Goal: Information Seeking & Learning: Understand process/instructions

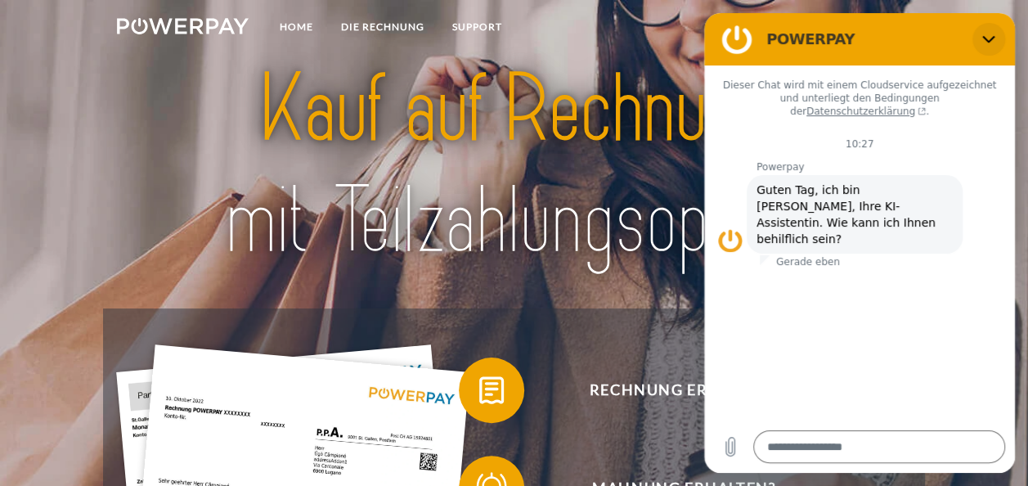
click at [984, 34] on icon "Schließen" at bounding box center [988, 39] width 13 height 13
type textarea "*"
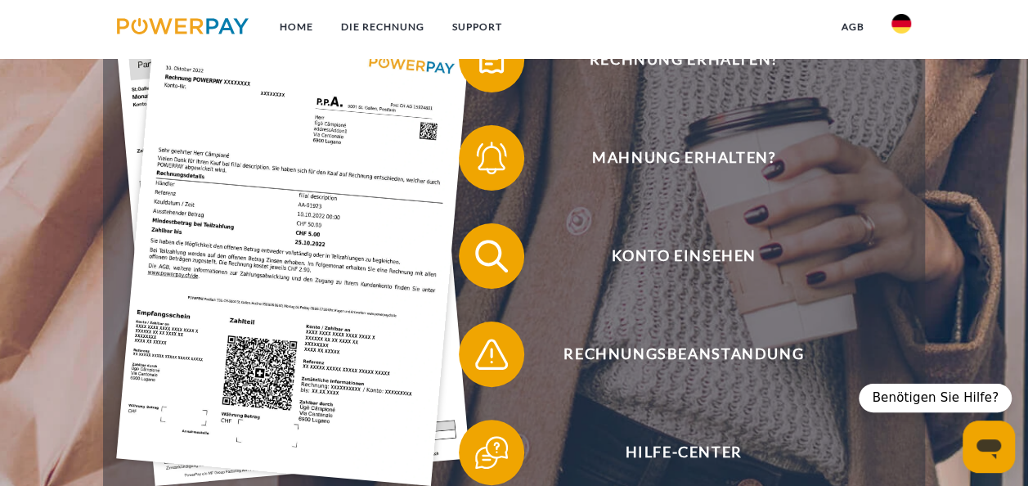
scroll to position [338, 0]
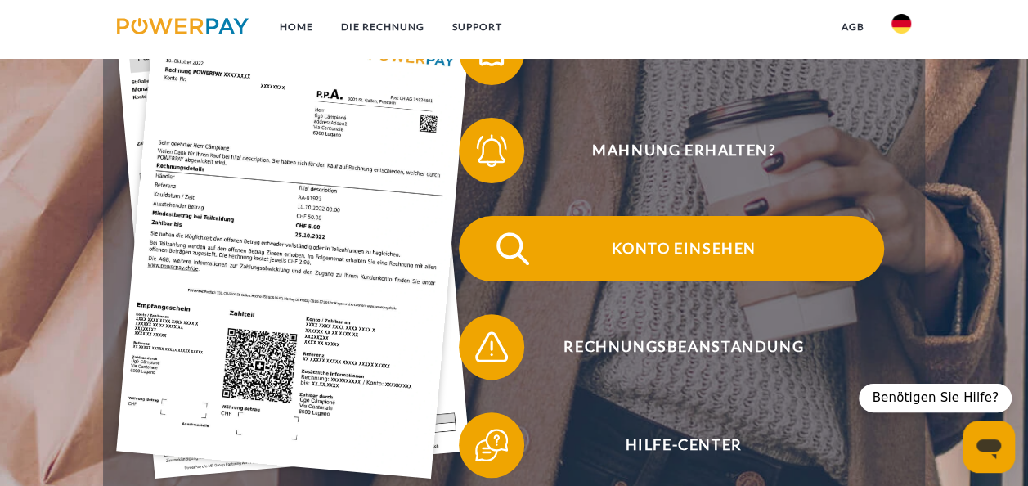
click at [710, 249] on span "Konto einsehen" at bounding box center [683, 248] width 401 height 65
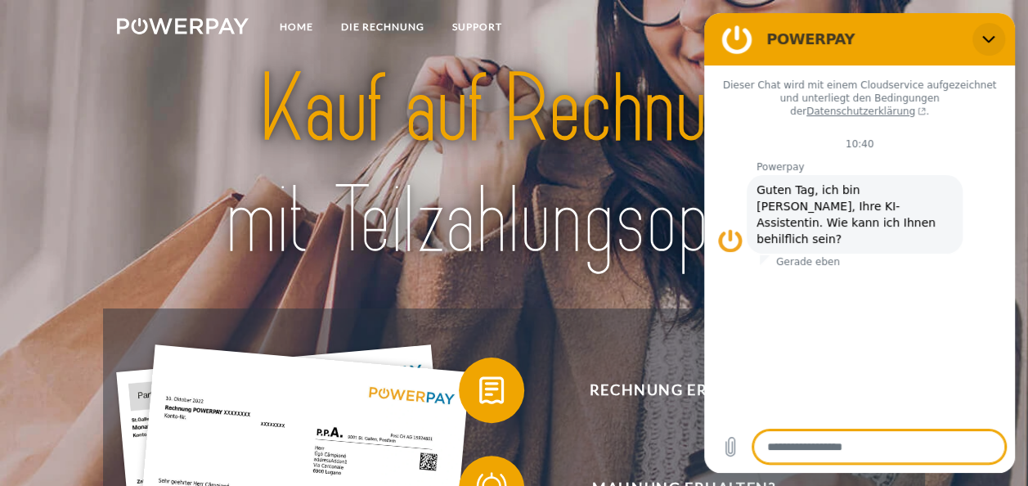
click at [987, 39] on icon "Schließen" at bounding box center [988, 39] width 12 height 7
type textarea "*"
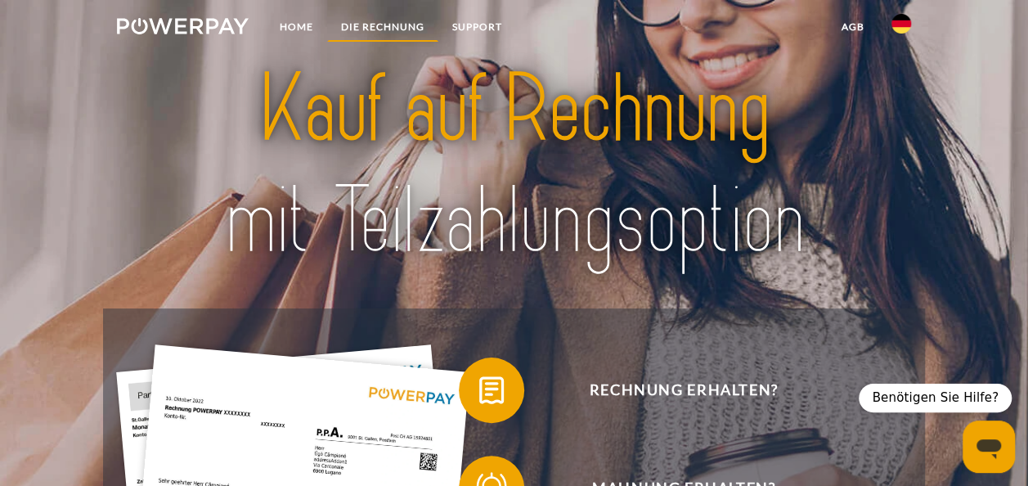
click at [412, 25] on link "DIE RECHNUNG" at bounding box center [382, 26] width 111 height 29
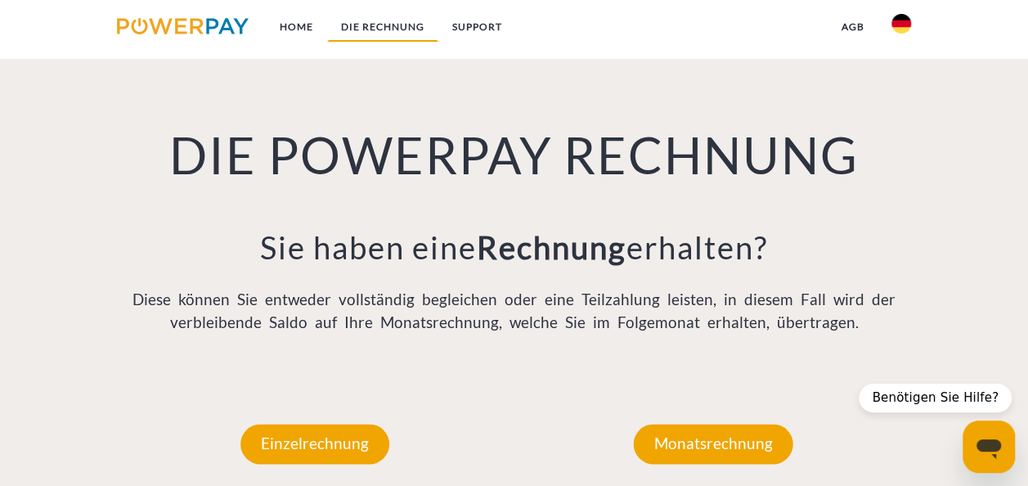
scroll to position [1072, 0]
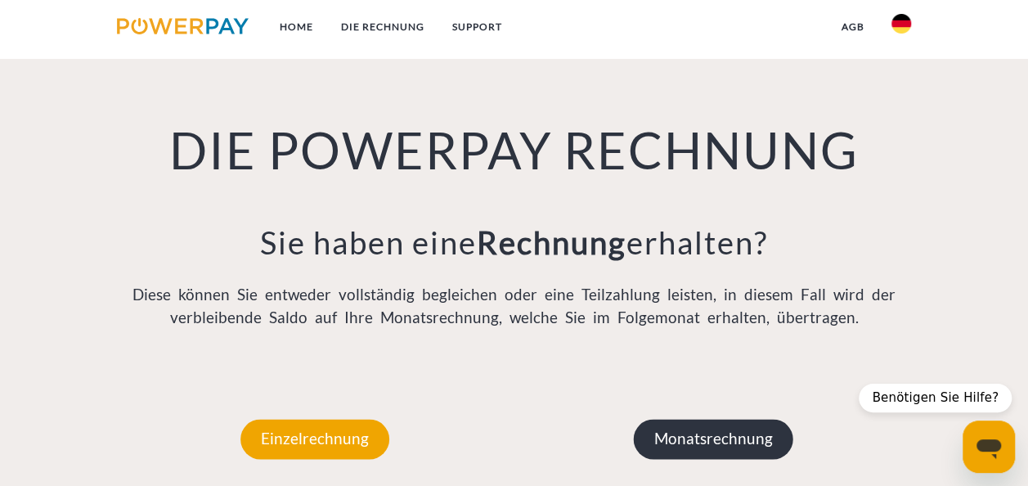
click at [707, 443] on p "Monatsrechnung" at bounding box center [713, 438] width 160 height 39
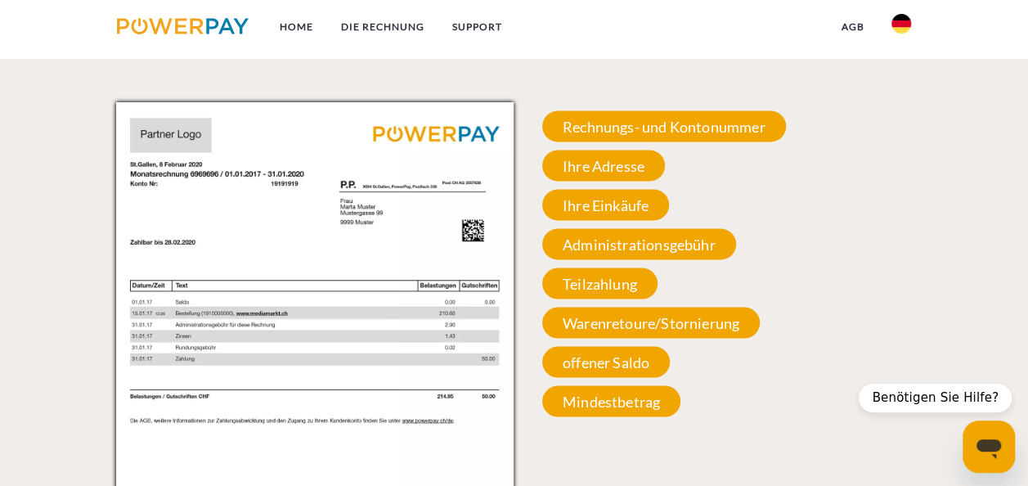
scroll to position [1482, 0]
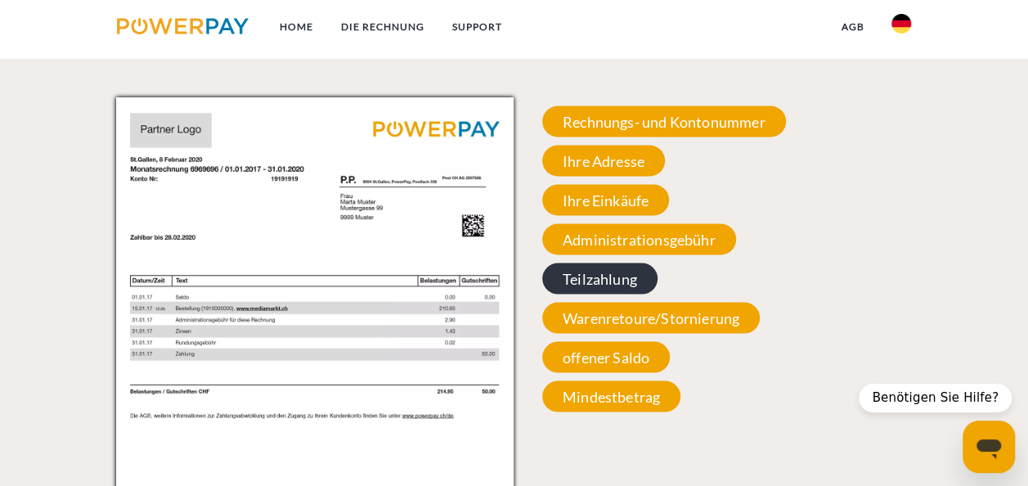
click at [594, 276] on span "Teilzahlung" at bounding box center [599, 278] width 115 height 31
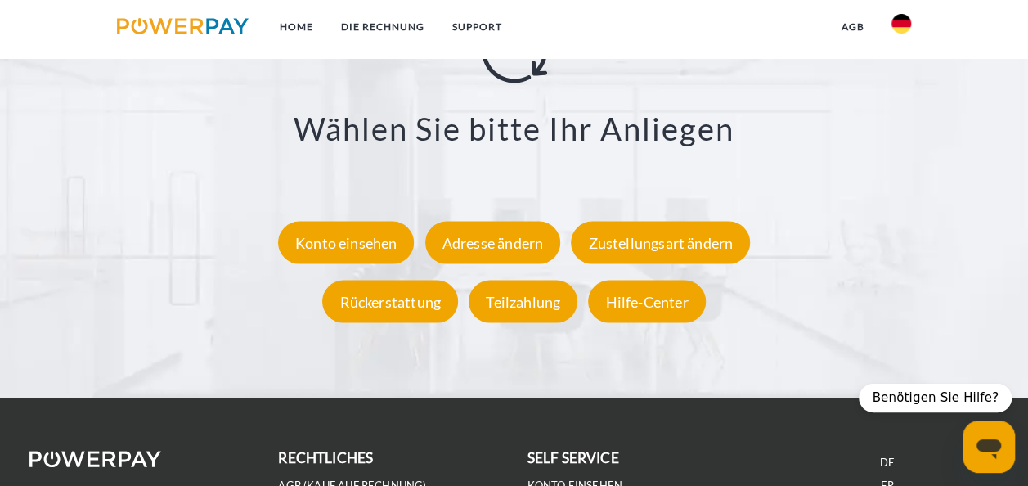
scroll to position [2811, 0]
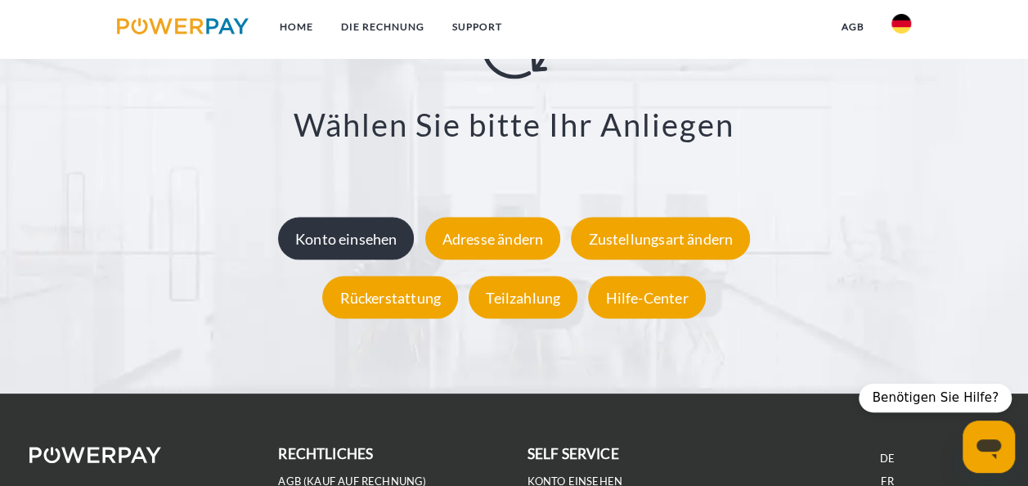
click at [335, 237] on div "Konto einsehen" at bounding box center [346, 239] width 137 height 43
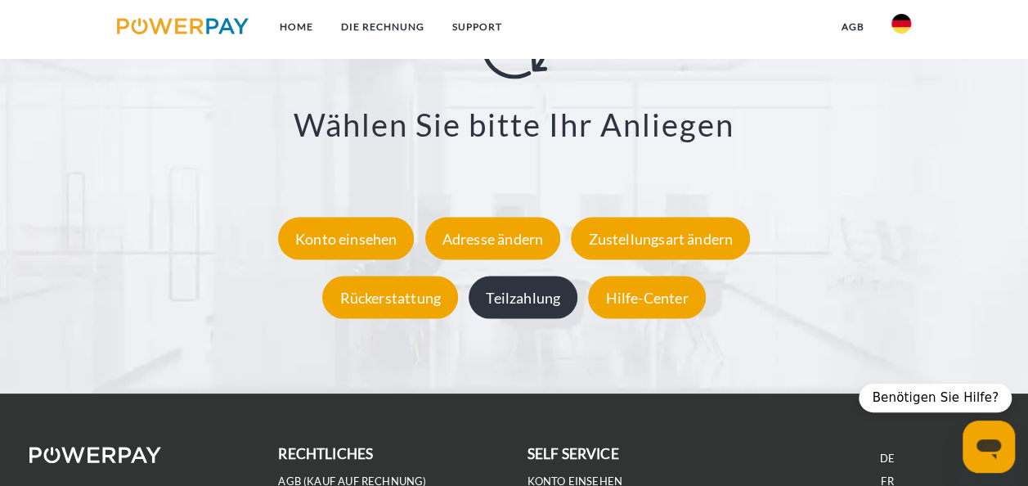
click at [529, 294] on div "Teilzahlung" at bounding box center [523, 297] width 109 height 43
